Goal: Information Seeking & Learning: Learn about a topic

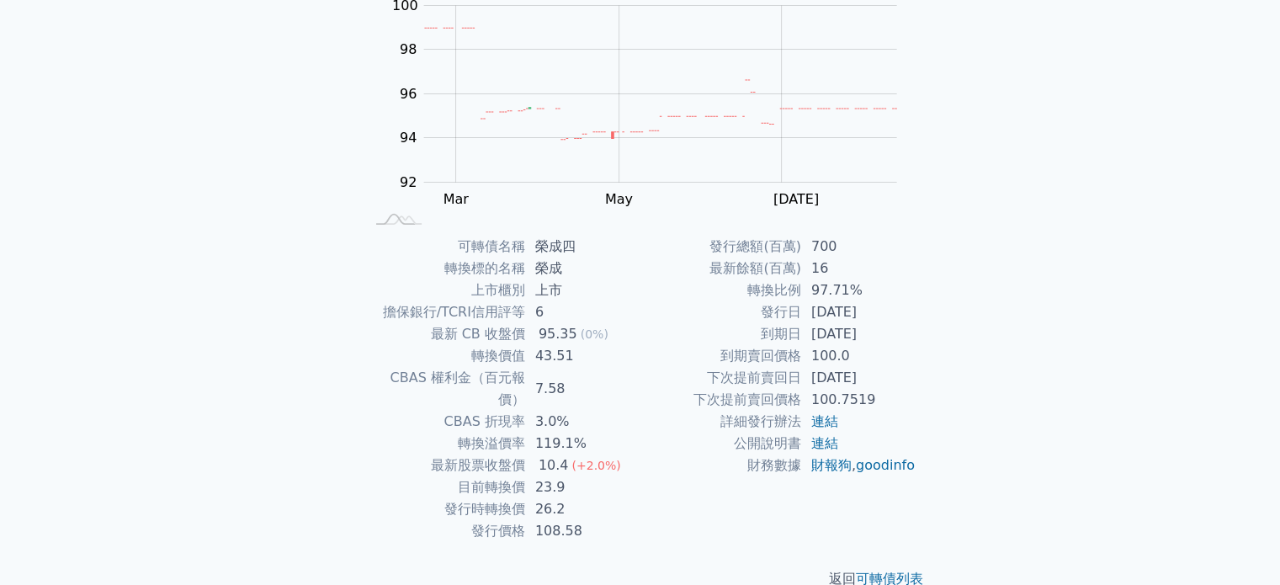
scroll to position [194, 0]
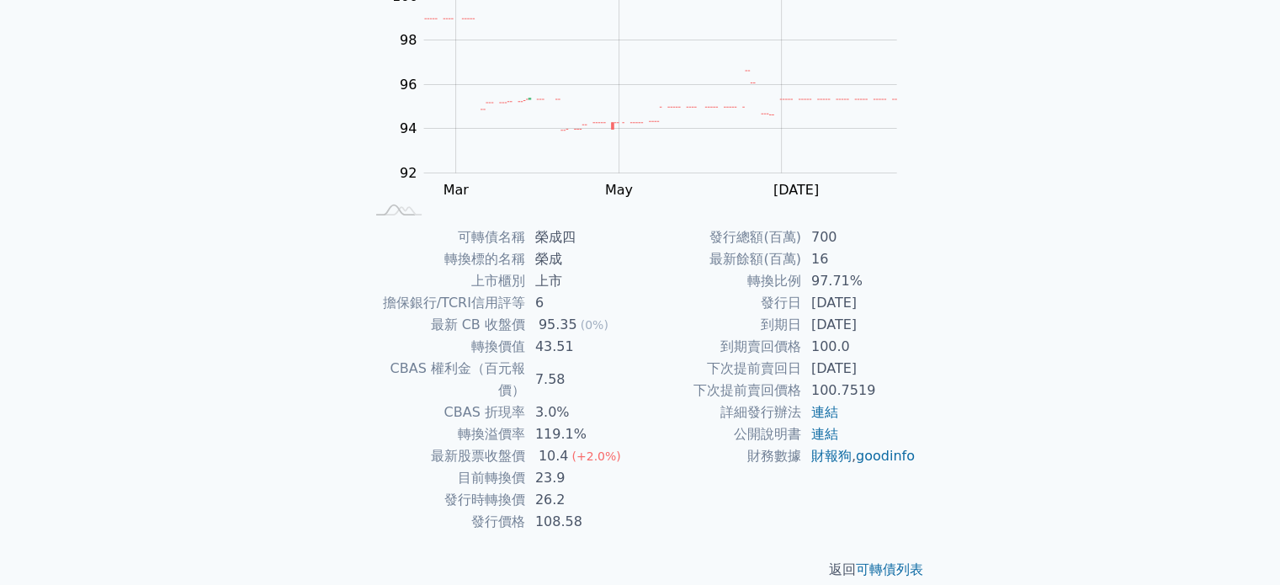
drag, startPoint x: 811, startPoint y: 371, endPoint x: 887, endPoint y: 364, distance: 76.0
click at [887, 364] on td "[DATE]" at bounding box center [858, 369] width 115 height 22
drag, startPoint x: 821, startPoint y: 305, endPoint x: 884, endPoint y: 297, distance: 63.7
click at [884, 297] on td "[DATE]" at bounding box center [858, 303] width 115 height 22
drag, startPoint x: 811, startPoint y: 305, endPoint x: 892, endPoint y: 298, distance: 81.1
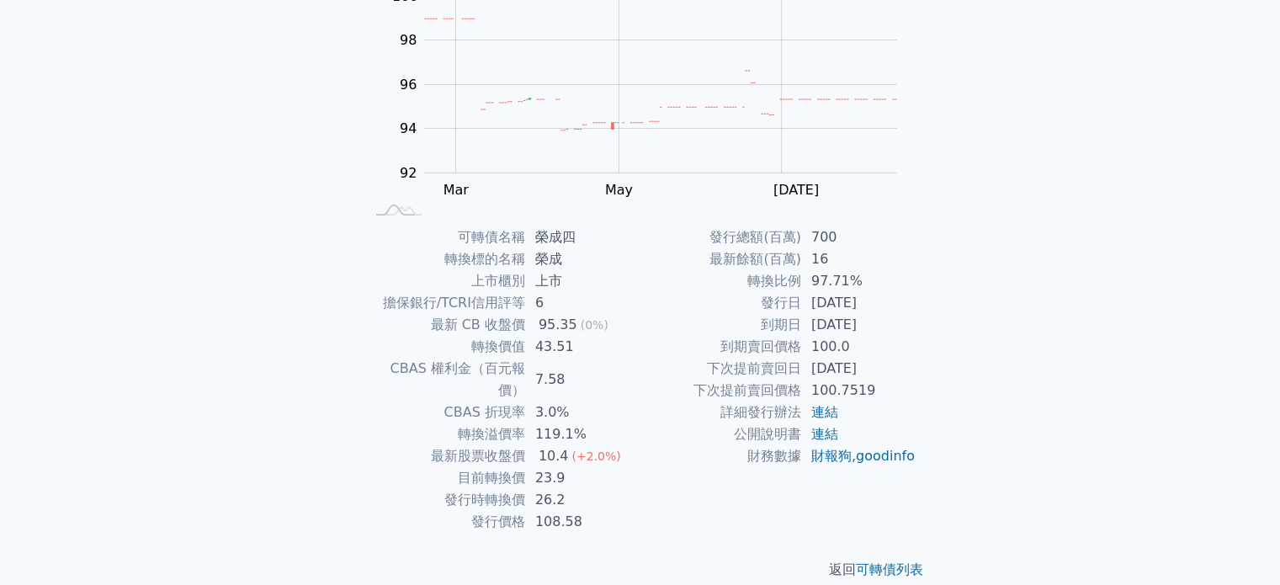
click at [892, 298] on td "[DATE]" at bounding box center [858, 303] width 115 height 22
click at [865, 333] on td "[DATE]" at bounding box center [858, 325] width 115 height 22
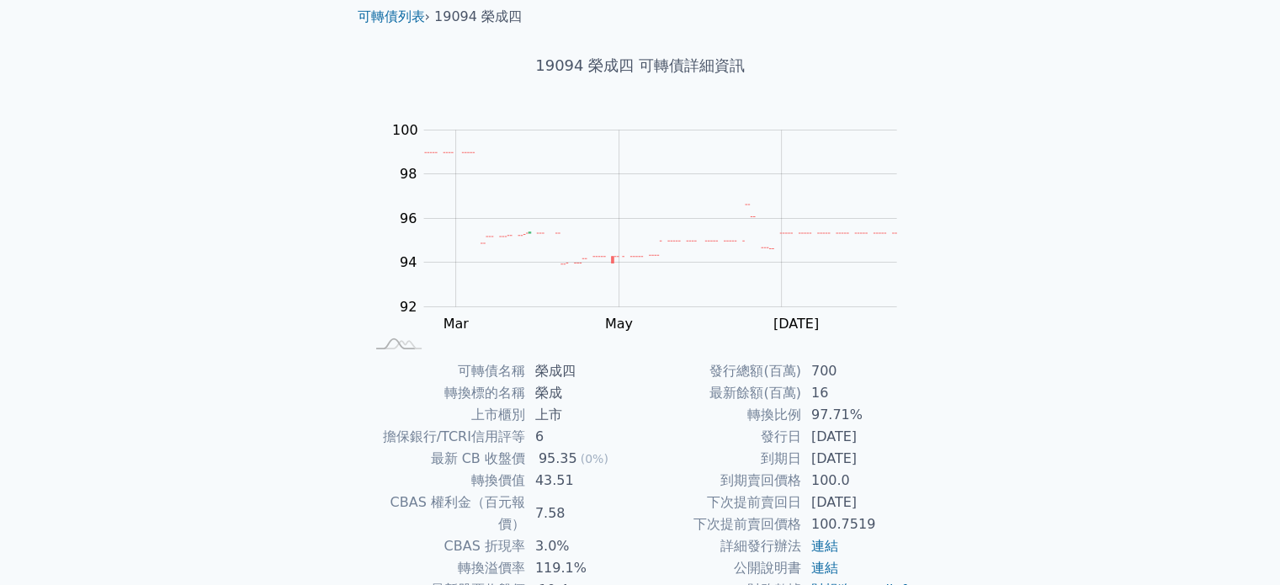
scroll to position [168, 0]
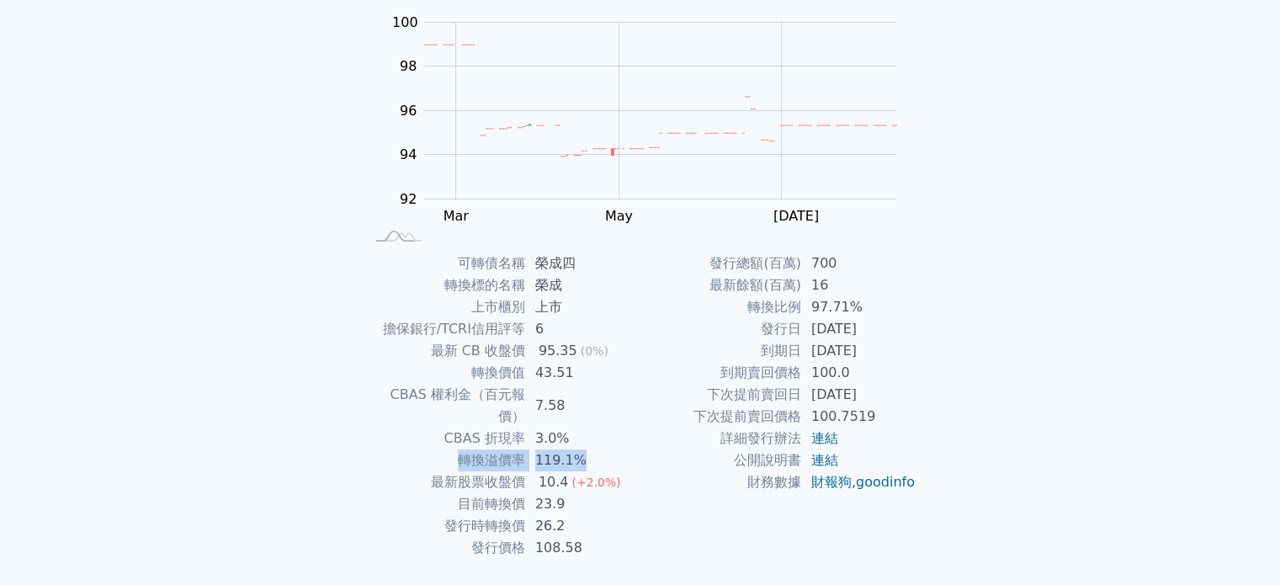
drag, startPoint x: 451, startPoint y: 447, endPoint x: 608, endPoint y: 433, distance: 157.1
click at [608, 449] on tr "轉換溢價率 119.1%" at bounding box center [502, 460] width 276 height 22
drag, startPoint x: 469, startPoint y: 379, endPoint x: 585, endPoint y: 366, distance: 116.8
click at [586, 366] on tr "轉換價值 43.51" at bounding box center [502, 373] width 276 height 22
click at [520, 374] on td "轉換價值" at bounding box center [444, 373] width 161 height 22
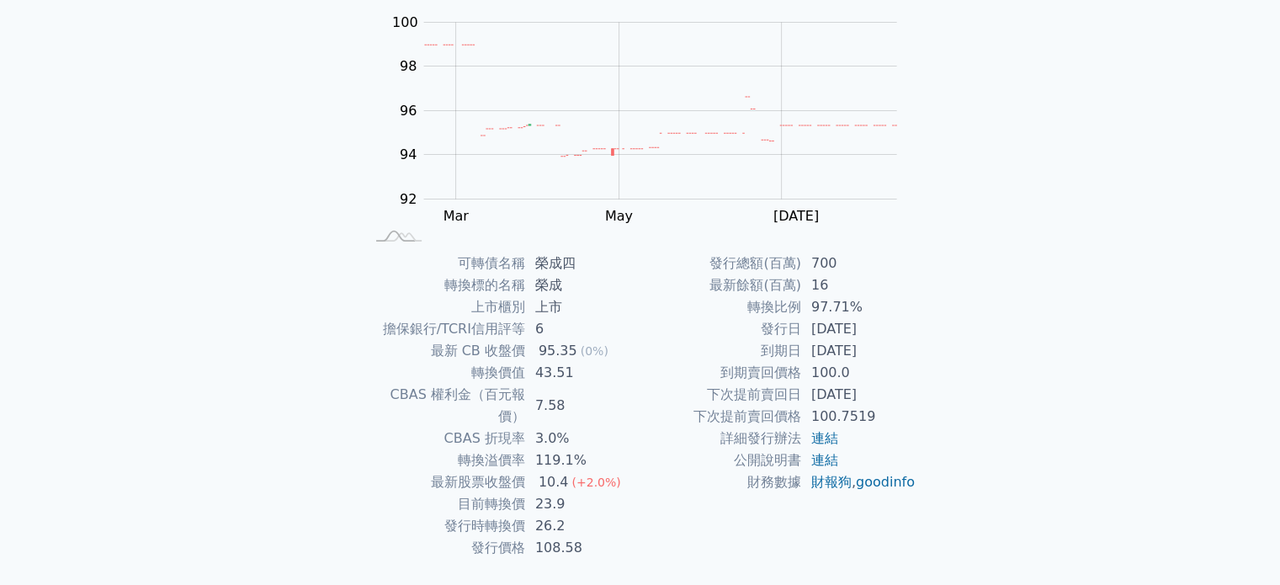
click at [477, 386] on td "CBAS 權利金（百元報價）" at bounding box center [444, 406] width 161 height 44
drag, startPoint x: 522, startPoint y: 374, endPoint x: 470, endPoint y: 374, distance: 52.2
click at [470, 374] on td "轉換價值" at bounding box center [444, 373] width 161 height 22
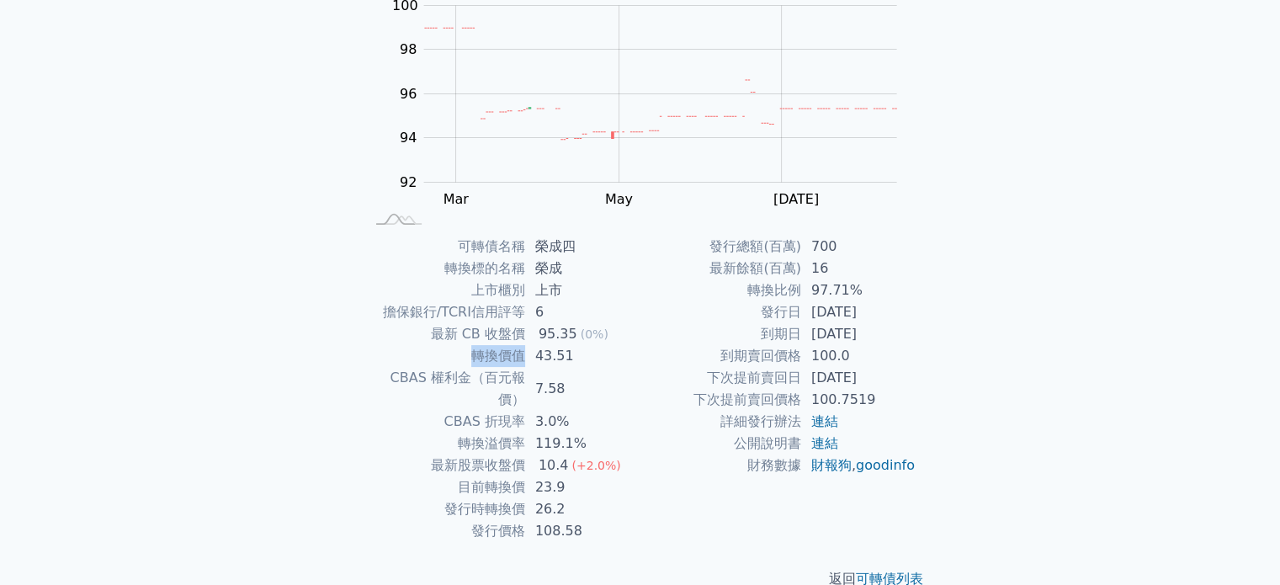
scroll to position [194, 0]
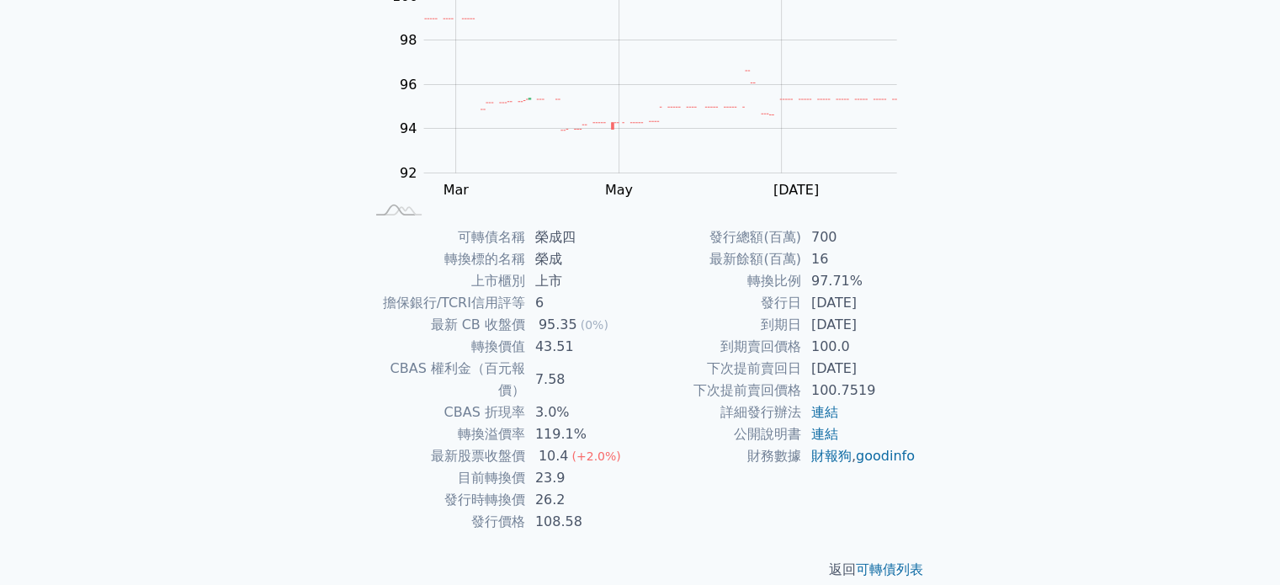
click at [306, 311] on div "可轉債列表 財務數據 可轉債列表 財務數據 登入／註冊 登入／註冊 可轉債列表 › 19094 榮成四 19094 榮成四 可轉債詳細資訊 Zoom Out …" at bounding box center [640, 206] width 1280 height 801
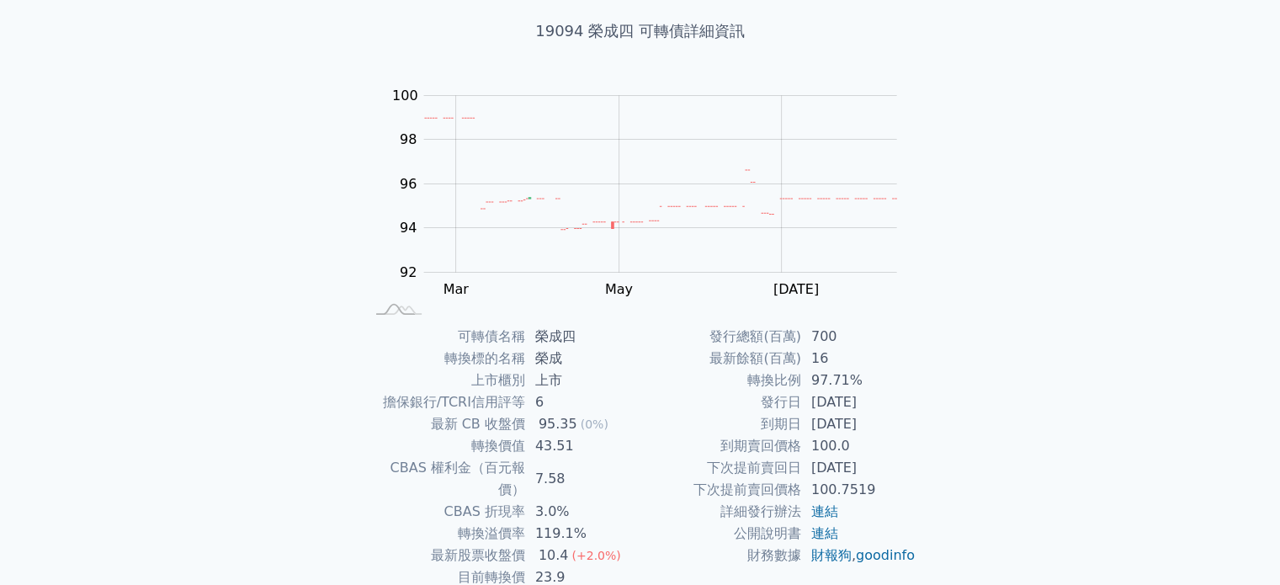
scroll to position [0, 0]
